Goal: Navigation & Orientation: Find specific page/section

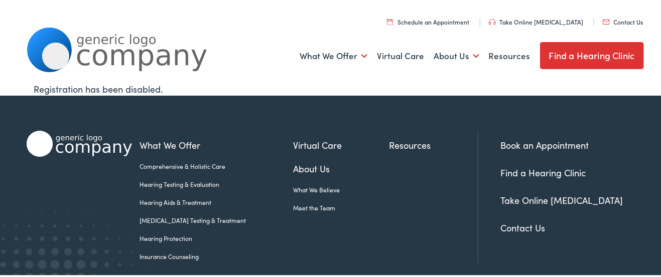
click at [293, 163] on link "About Us" at bounding box center [341, 167] width 96 height 14
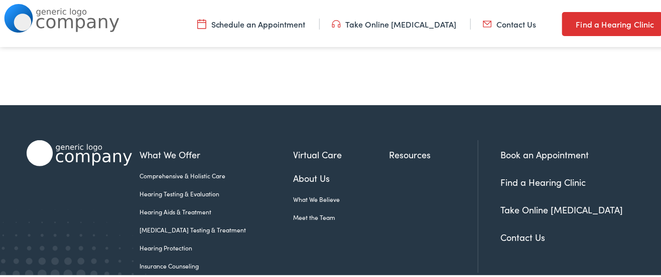
scroll to position [2144, 0]
